Goal: Task Accomplishment & Management: Use online tool/utility

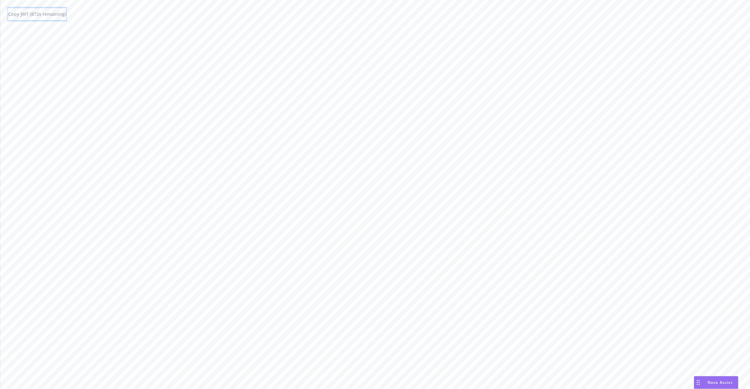
click at [44, 15] on span "Copy JWT ( 872 s remaining)" at bounding box center [37, 14] width 58 height 6
click at [66, 19] on button "Copy JWT ( 847 s remaining)" at bounding box center [37, 14] width 58 height 13
